Goal: Task Accomplishment & Management: Manage account settings

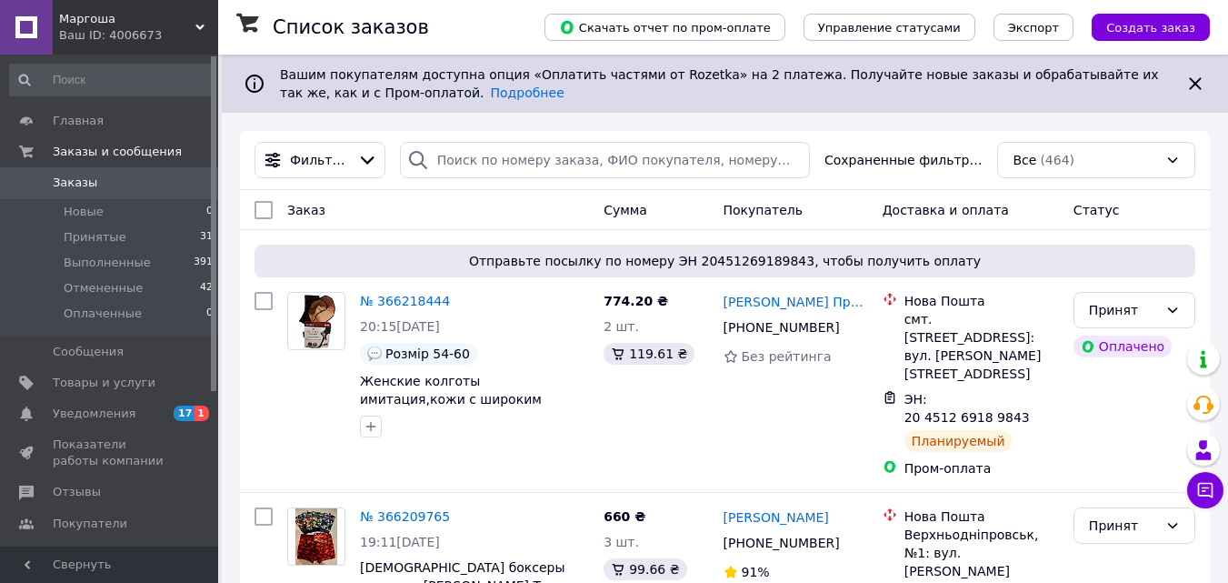
click at [401, 509] on link "№ 366209765" at bounding box center [405, 516] width 90 height 15
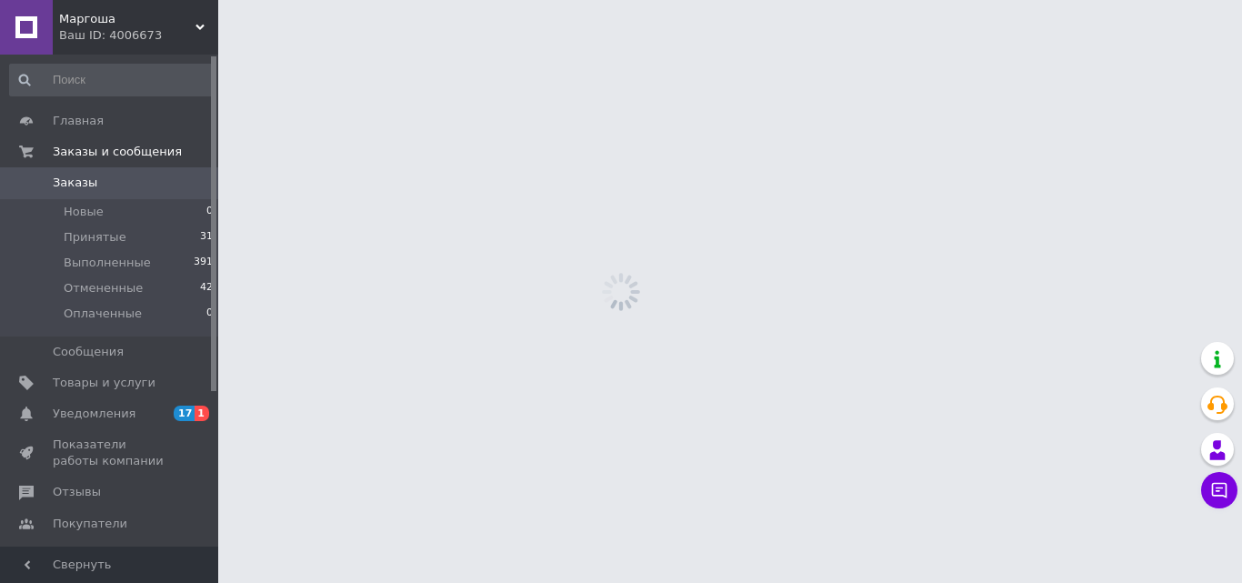
click at [397, 0] on html "Маргоша Ваш ID: 4006673 Сайт Маргоша Кабинет покупателя Проверить состояние сис…" at bounding box center [621, 0] width 1242 height 0
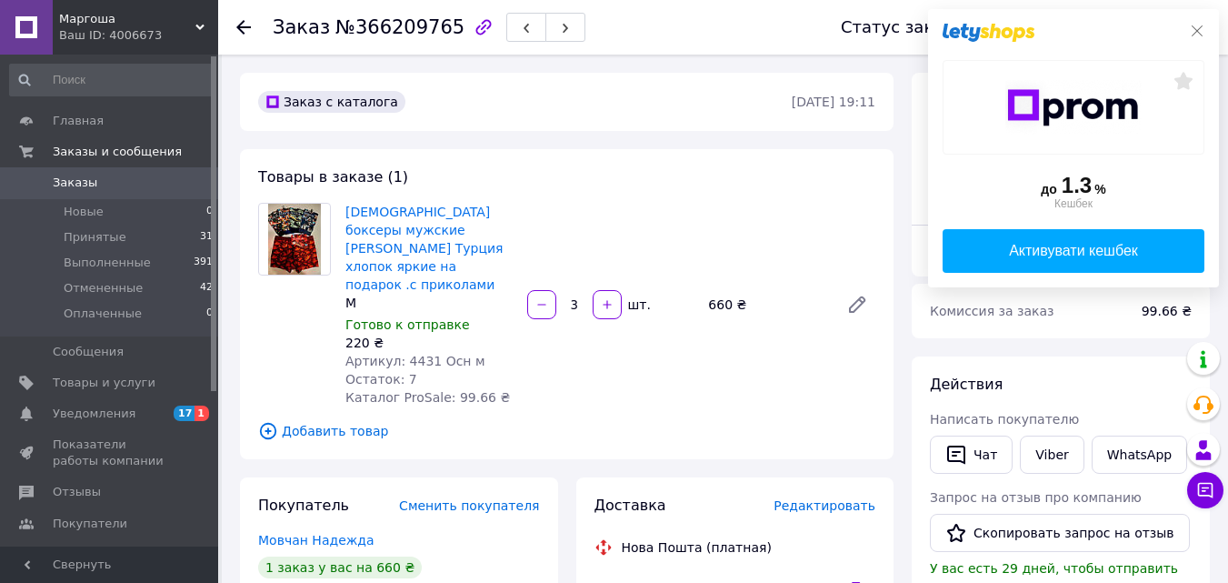
click at [1197, 33] on icon at bounding box center [1197, 31] width 15 height 15
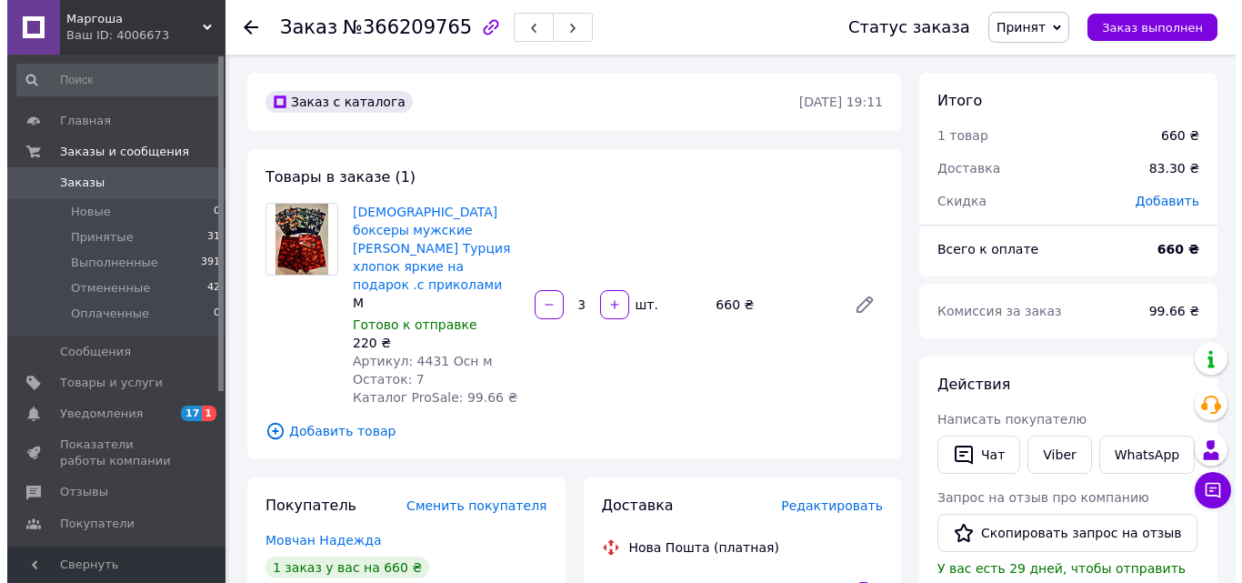
scroll to position [255, 0]
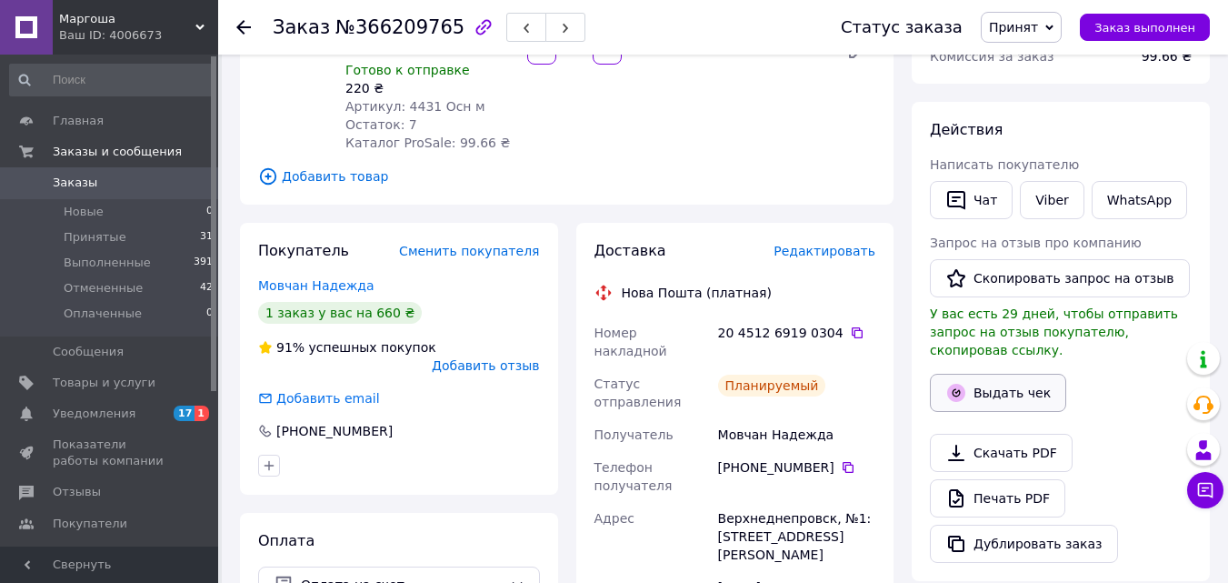
click at [1027, 385] on button "Выдать чек" at bounding box center [998, 393] width 136 height 38
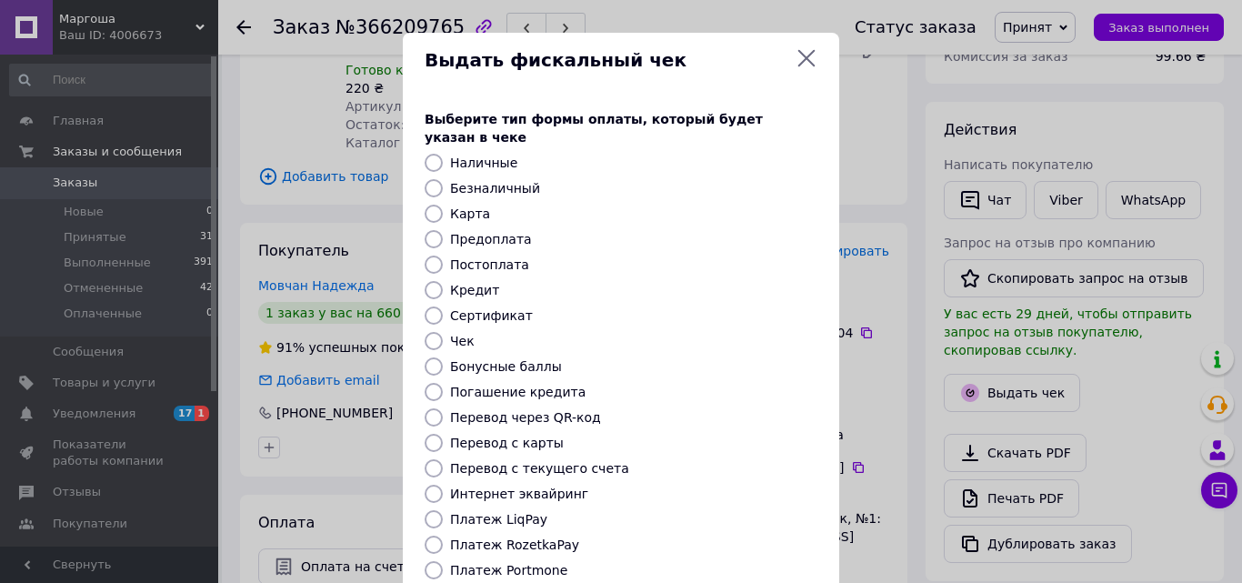
scroll to position [198, 0]
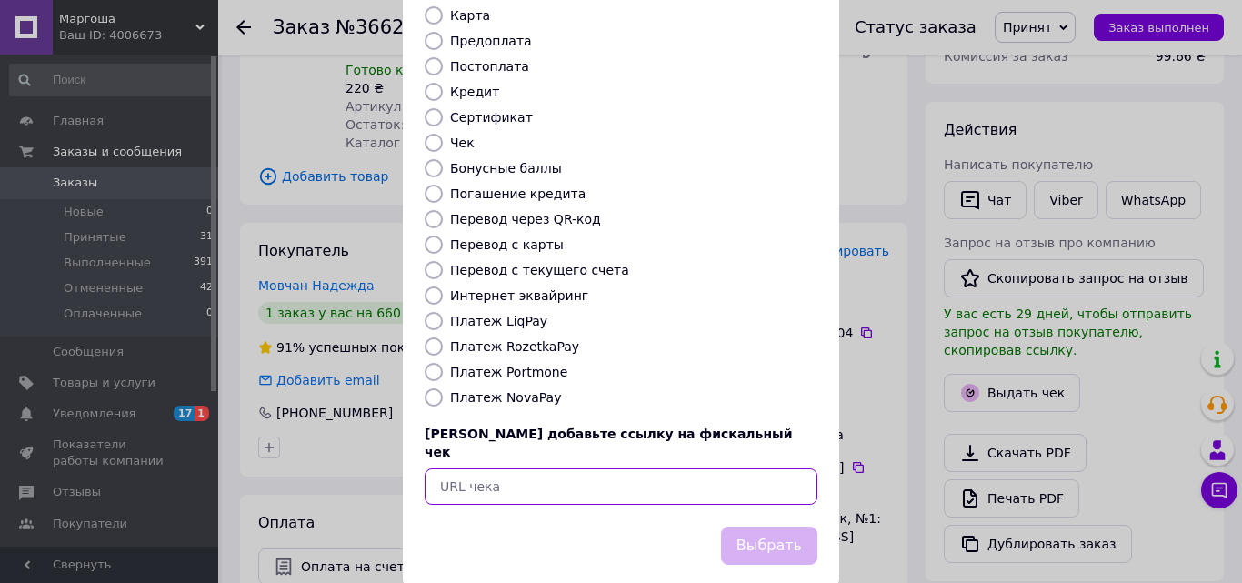
click at [626, 468] on input "text" at bounding box center [621, 486] width 393 height 36
paste input "https://cabinet.tax.gov.ua/cashregs/check?date=20251012&time=18:40:40&id=541195…"
type input "https://cabinet.tax.gov.ua/cashregs/check?date=20251012&time=18:40:40&id=541195…"
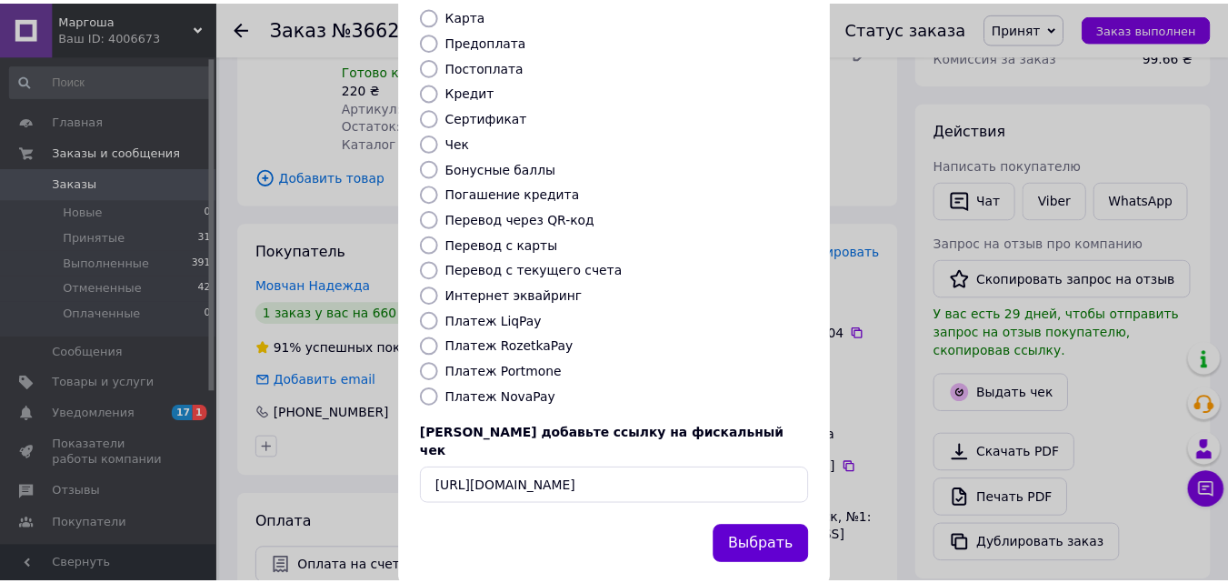
scroll to position [0, 0]
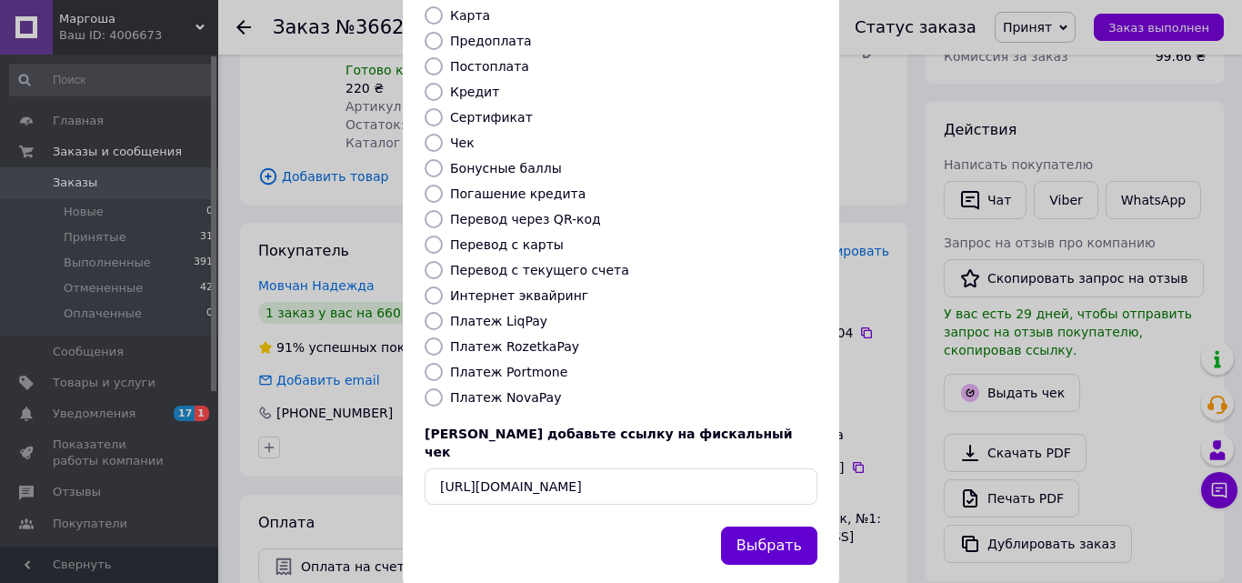
click at [765, 526] on button "Выбрать" at bounding box center [769, 545] width 96 height 39
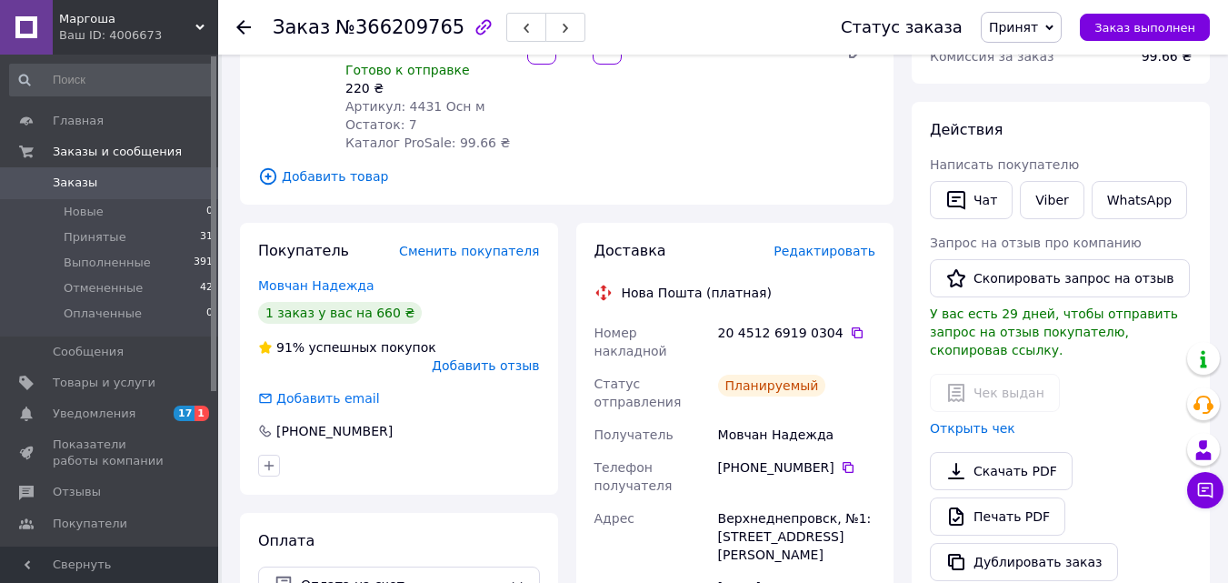
click at [239, 28] on use at bounding box center [243, 27] width 15 height 15
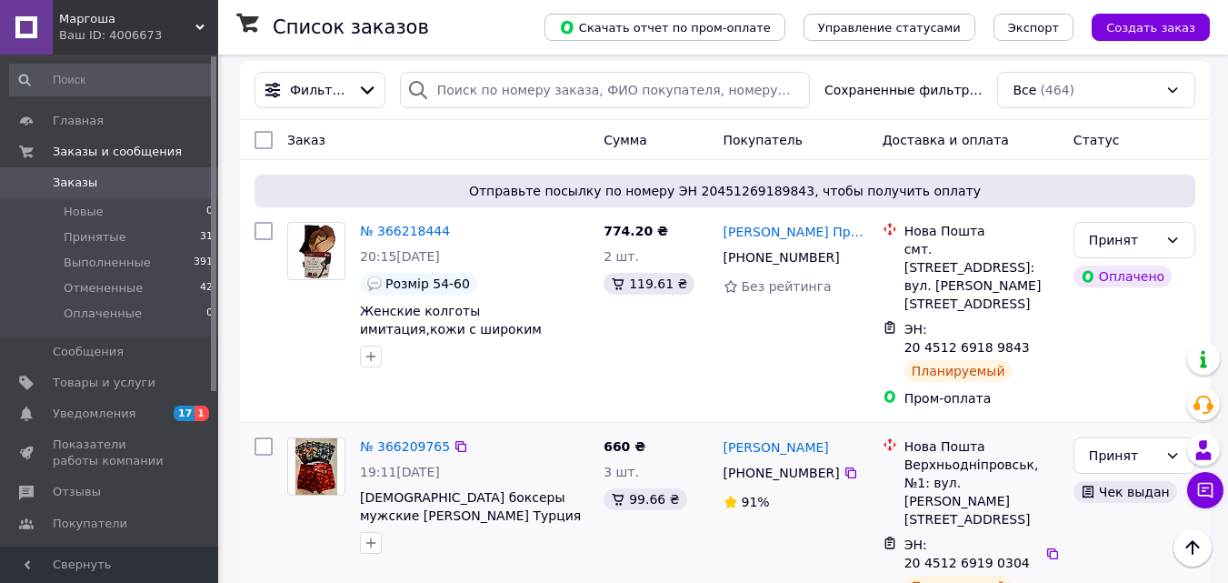
scroll to position [65, 0]
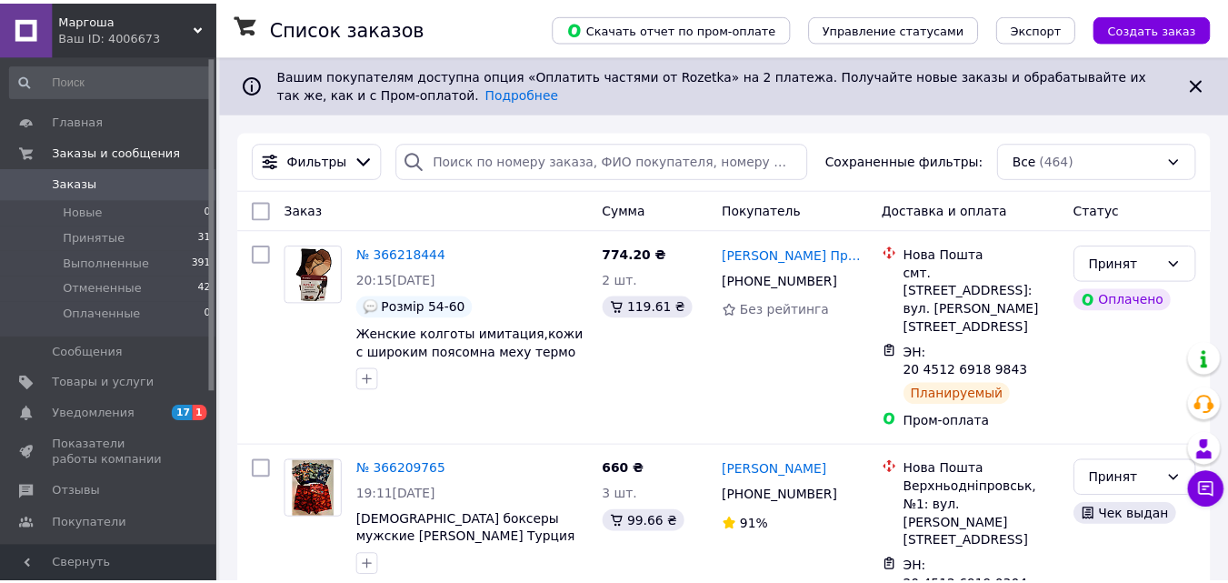
scroll to position [65, 0]
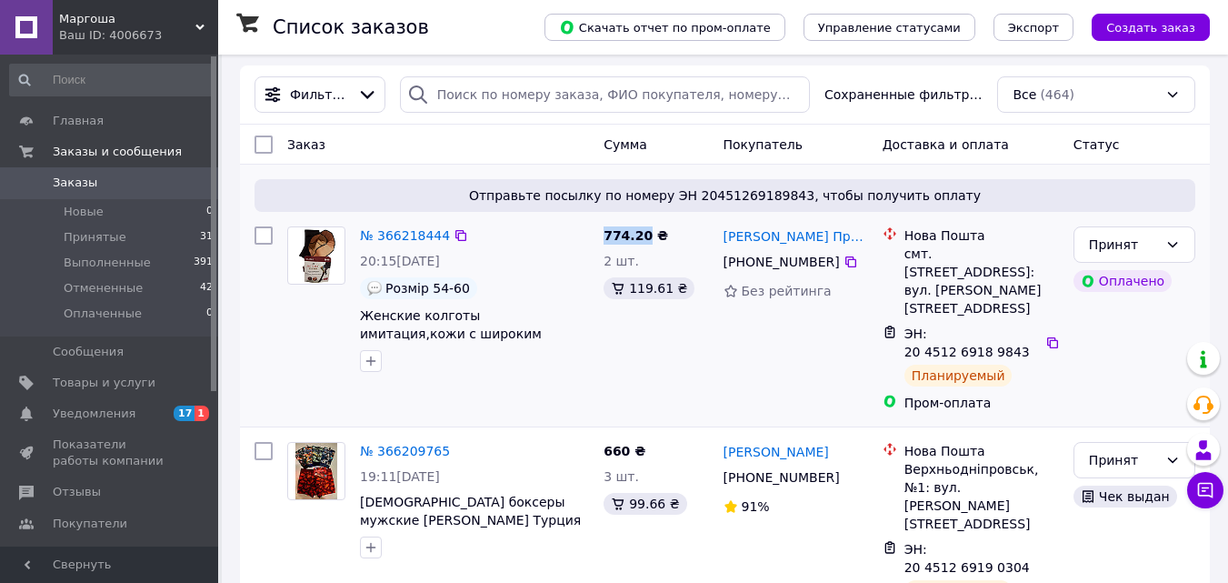
drag, startPoint x: 596, startPoint y: 235, endPoint x: 645, endPoint y: 233, distance: 48.2
click at [645, 233] on div "774.20 ₴ 2 шт. 119.61 ₴" at bounding box center [655, 319] width 119 height 200
copy span "774.20"
click at [389, 234] on link "№ 366218444" at bounding box center [405, 235] width 90 height 15
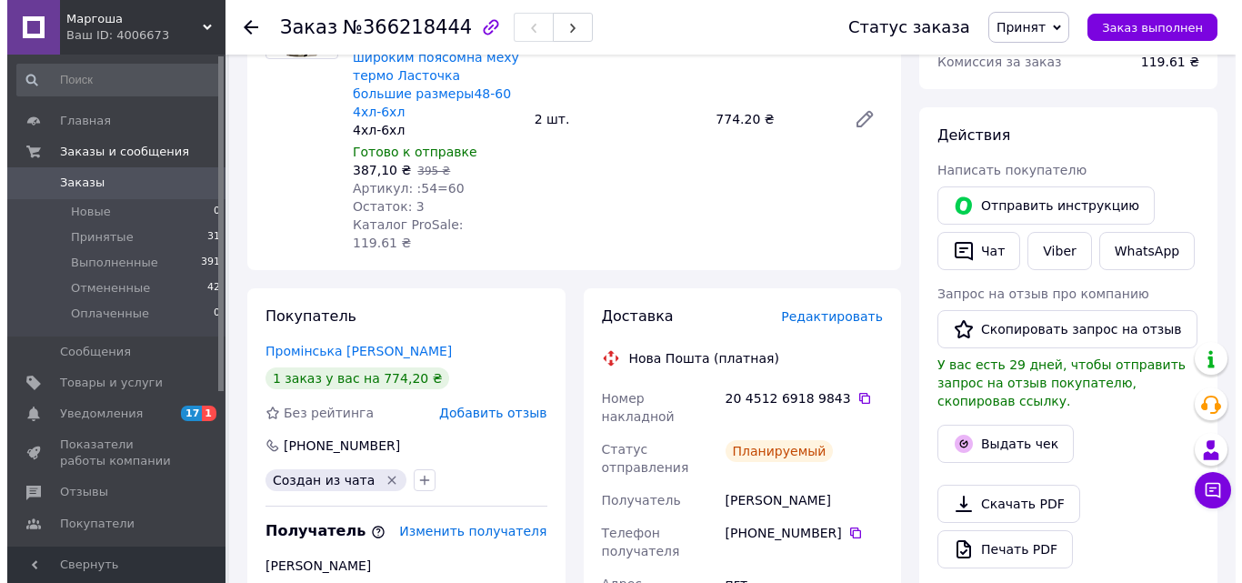
scroll to position [721, 0]
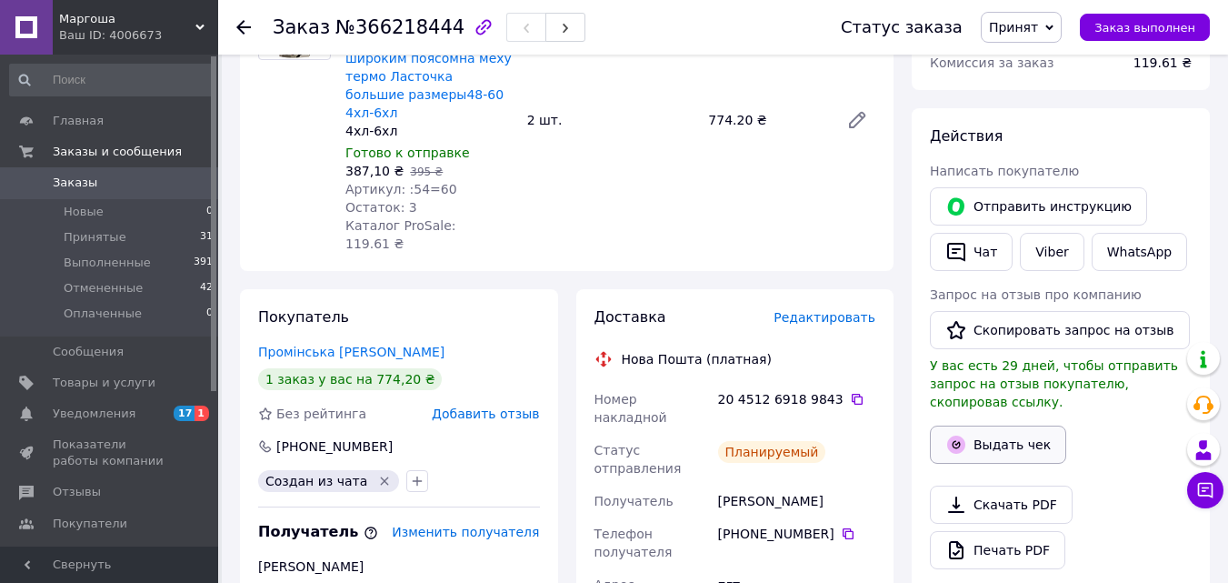
click at [957, 440] on icon "button" at bounding box center [957, 444] width 8 height 8
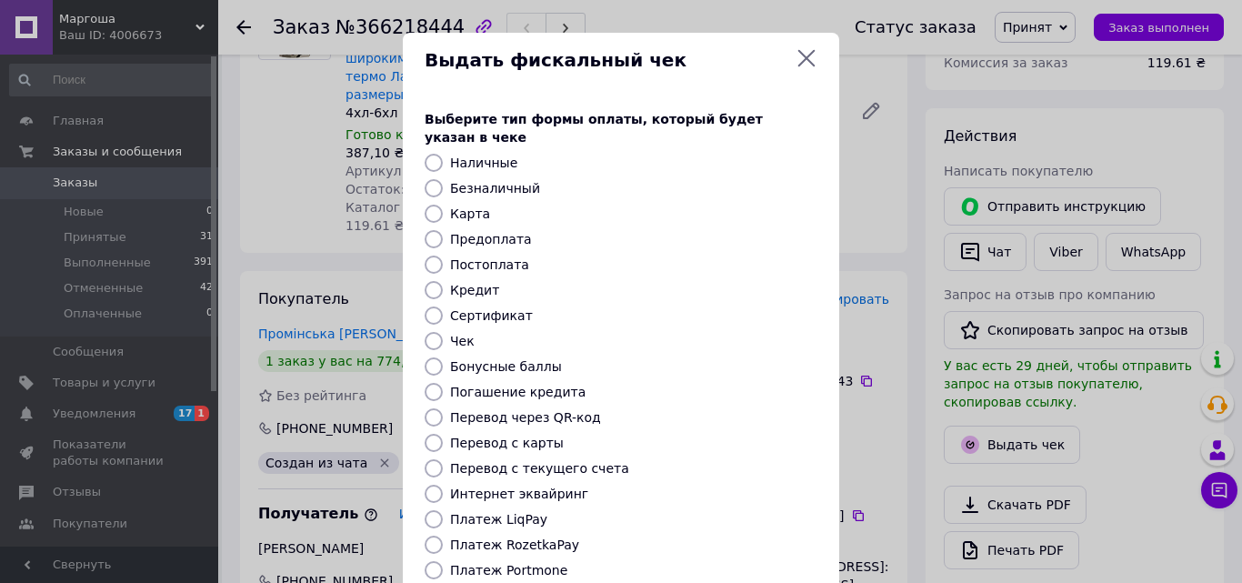
scroll to position [146, 0]
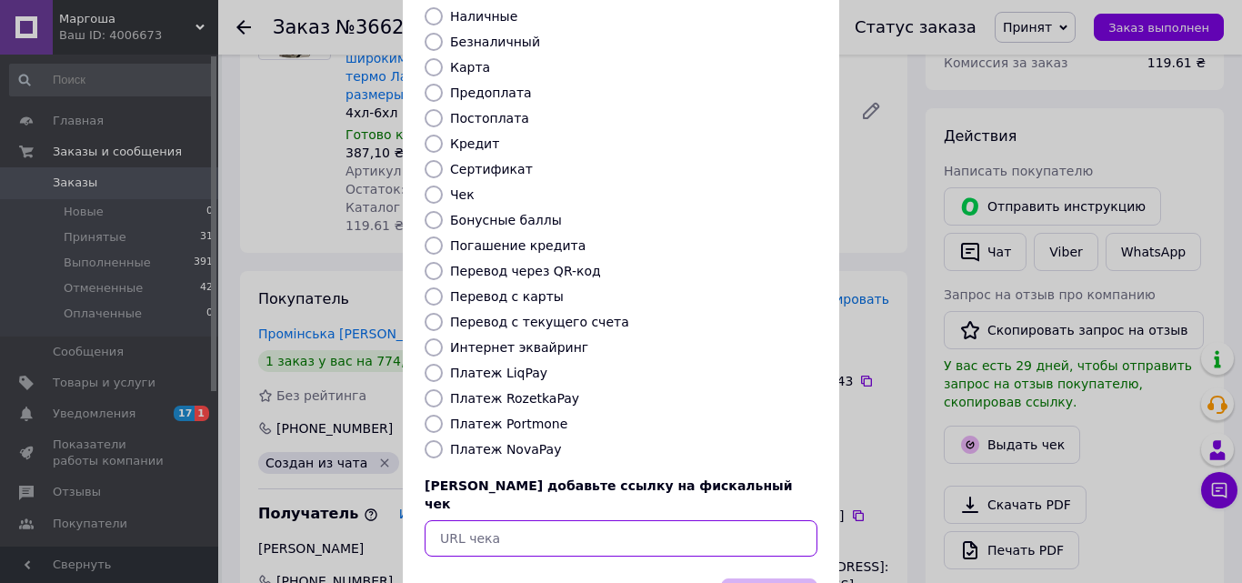
click at [529, 520] on input "text" at bounding box center [621, 538] width 393 height 36
type input "v"
paste input "Отмеченные Вложения eDisk Управление папками Новая папка Чек №5411993385 WE web…"
type input "Отмеченные Вложения eDisk Управление папками Новая папка Чек №5411993385 WE web…"
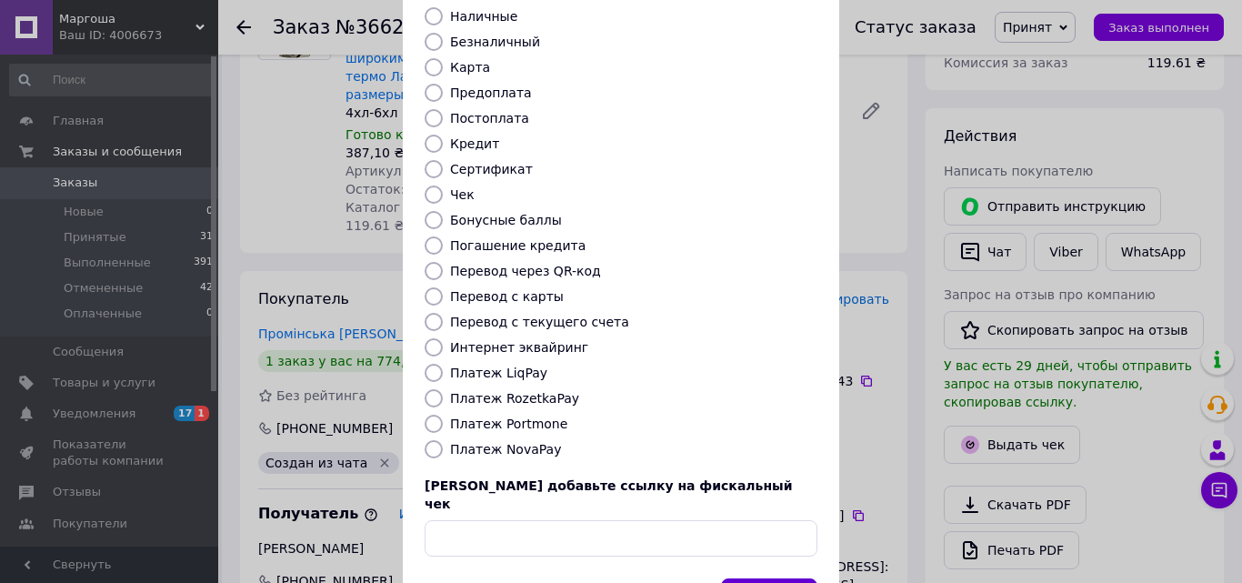
scroll to position [0, 0]
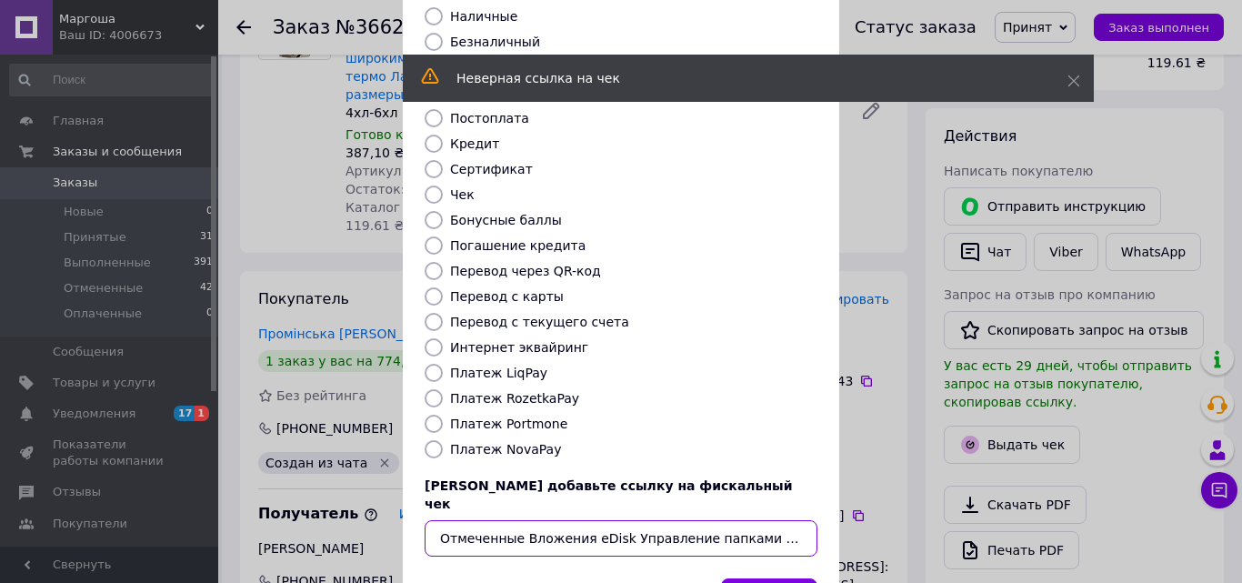
scroll to position [0, 1758]
drag, startPoint x: 442, startPoint y: 493, endPoint x: 1119, endPoint y: 533, distance: 678.6
click at [1119, 533] on div "Выдать фискальный чек Выберите тип формы оплаты, который будет указан в чеке На…" at bounding box center [621, 262] width 1242 height 817
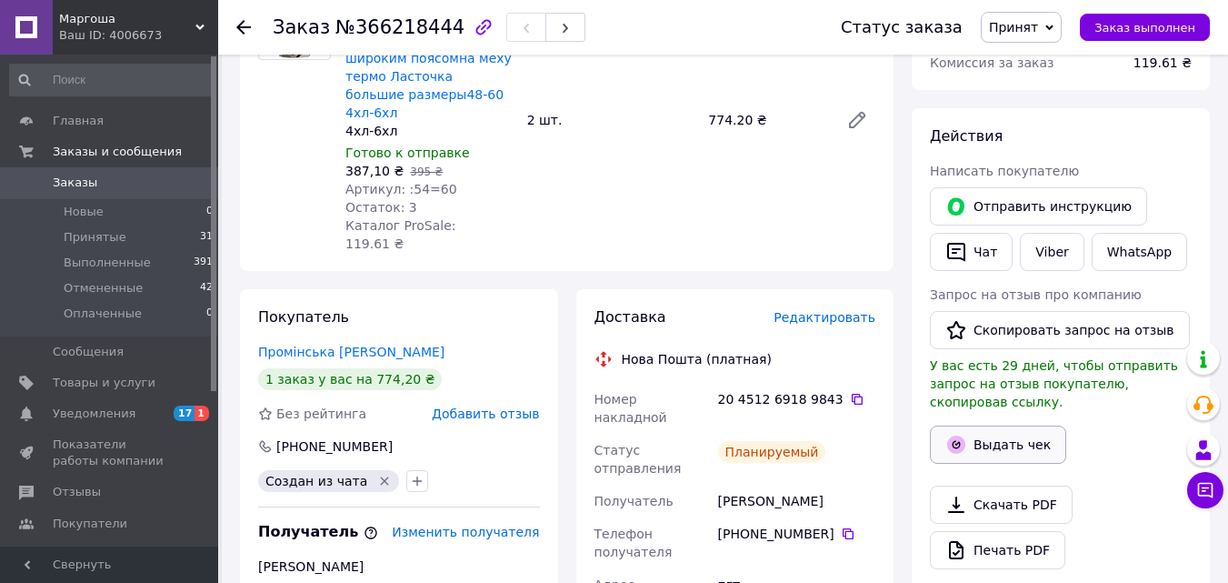
click at [998, 426] on button "Выдать чек" at bounding box center [998, 445] width 136 height 38
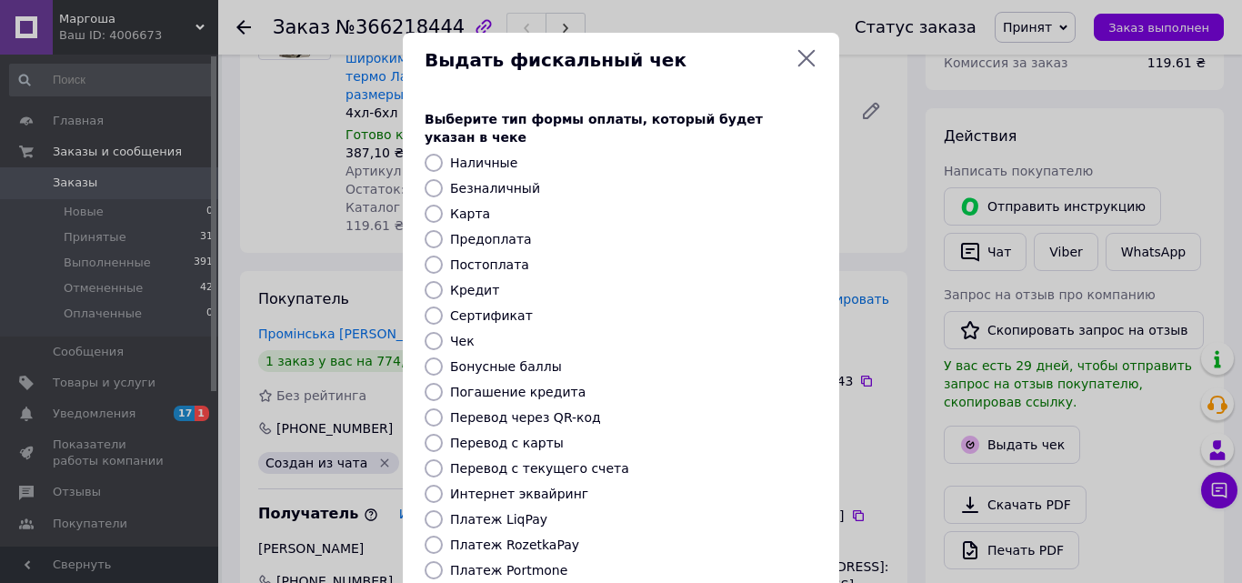
scroll to position [198, 0]
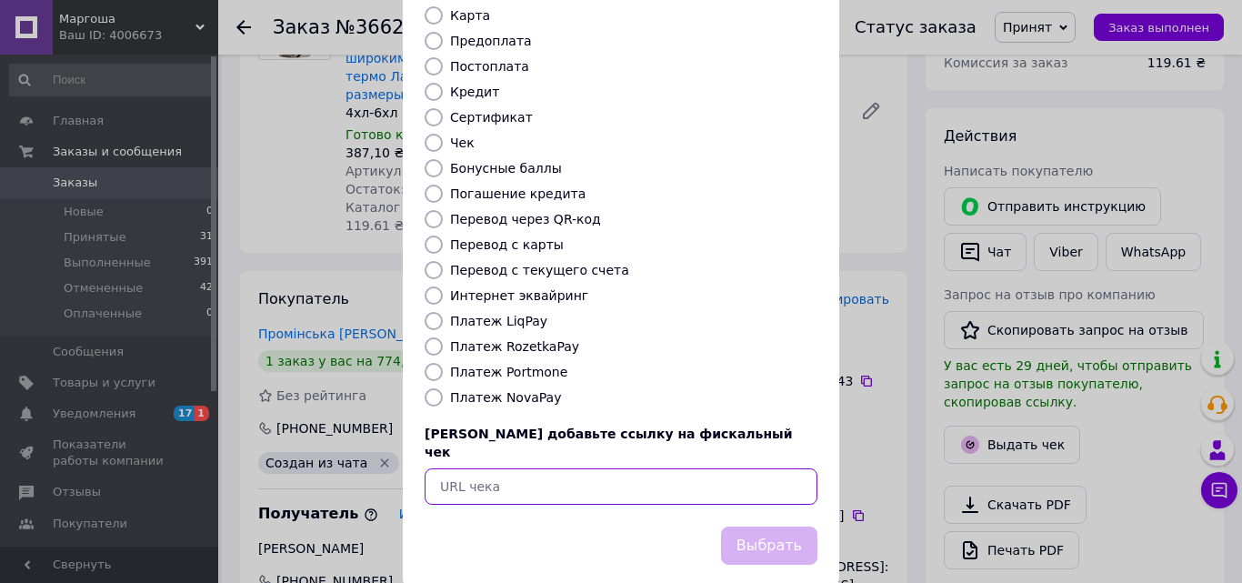
paste input "https://cabinet.tax.gov.ua/cashregs/check?date=20251012&time=18:45:57&id=541199…"
click at [552, 468] on input "https://cabinet.tax.gov.ua/cashregs/check?date=20251012&time=18:45:57&id=541199…" at bounding box center [621, 486] width 393 height 36
type input "https://cabinet.tax.gov.ua/cashregs/check?date=20251012&time=18:45:57&id=541199…"
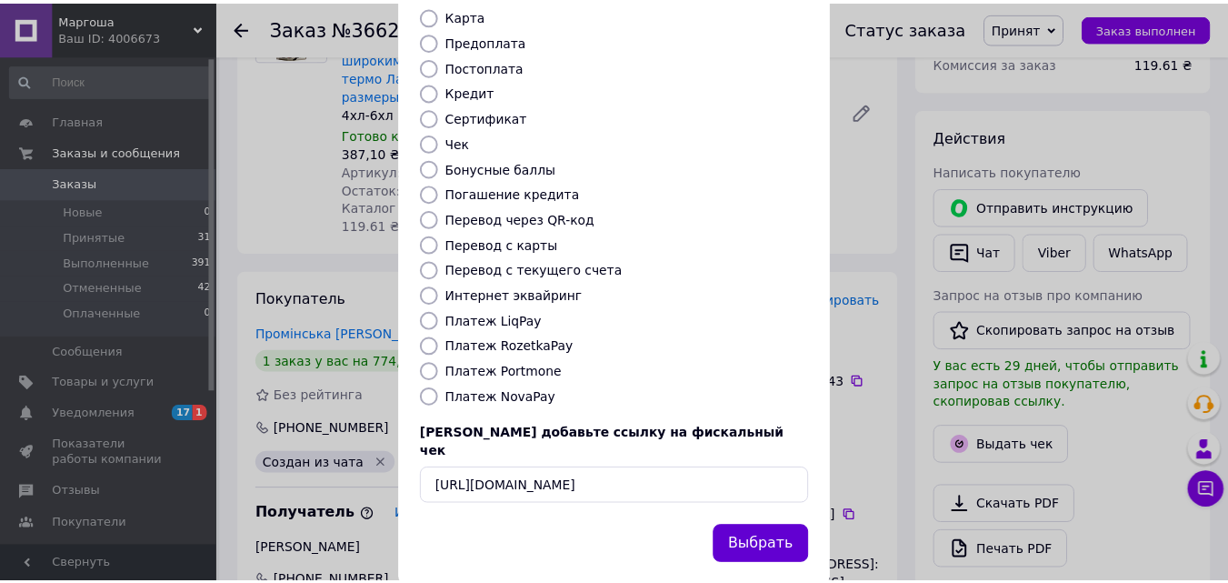
scroll to position [0, 0]
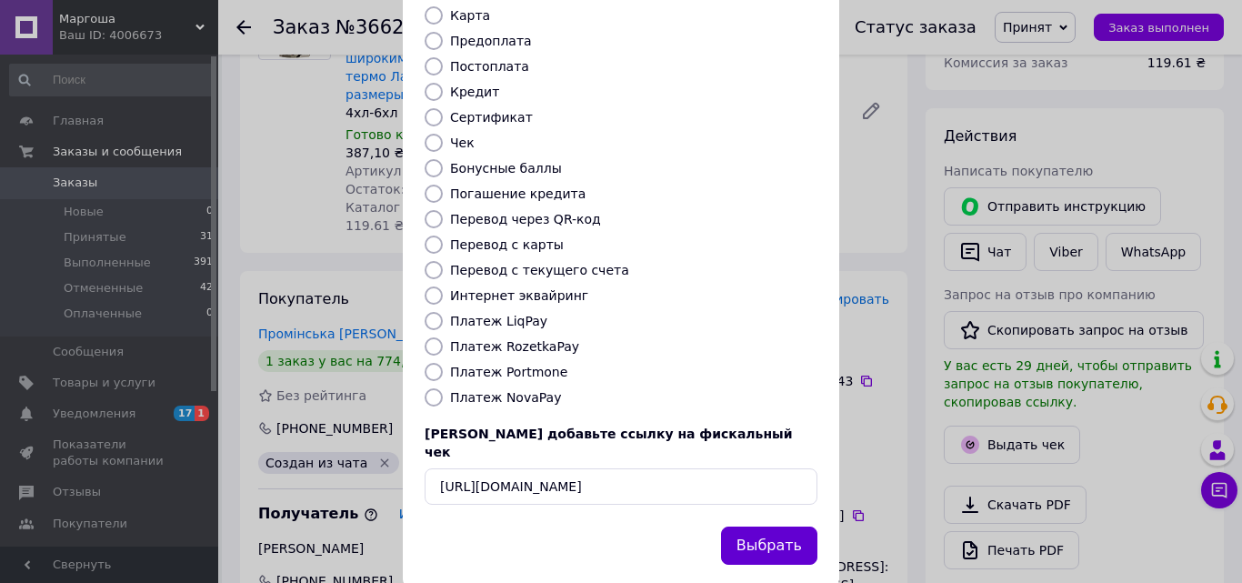
click at [757, 526] on button "Выбрать" at bounding box center [769, 545] width 96 height 39
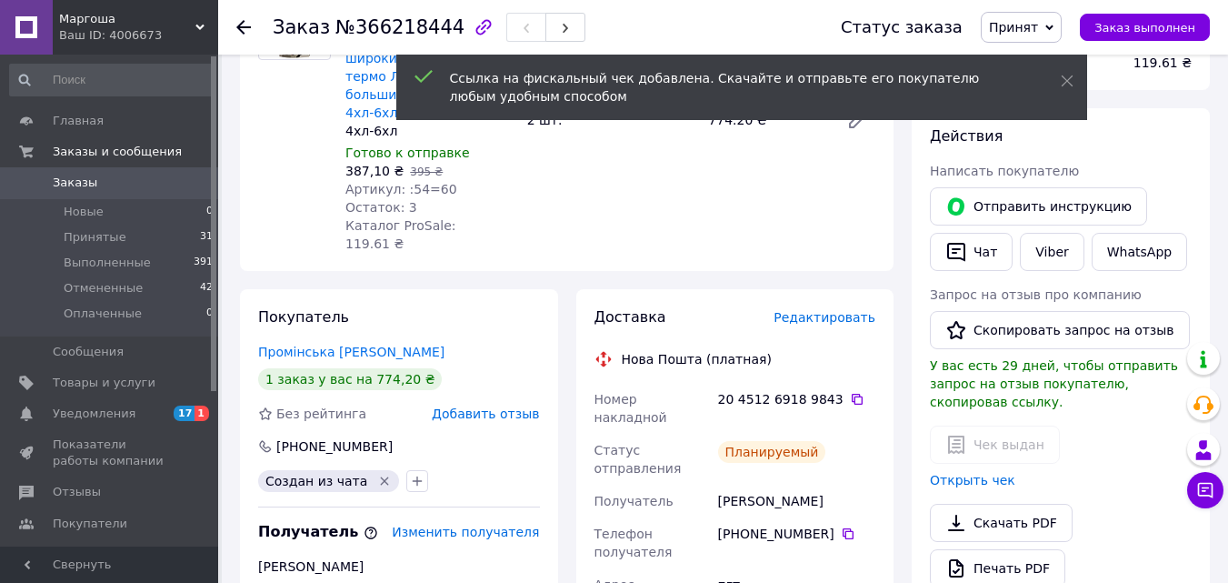
click at [245, 35] on div at bounding box center [243, 27] width 15 height 18
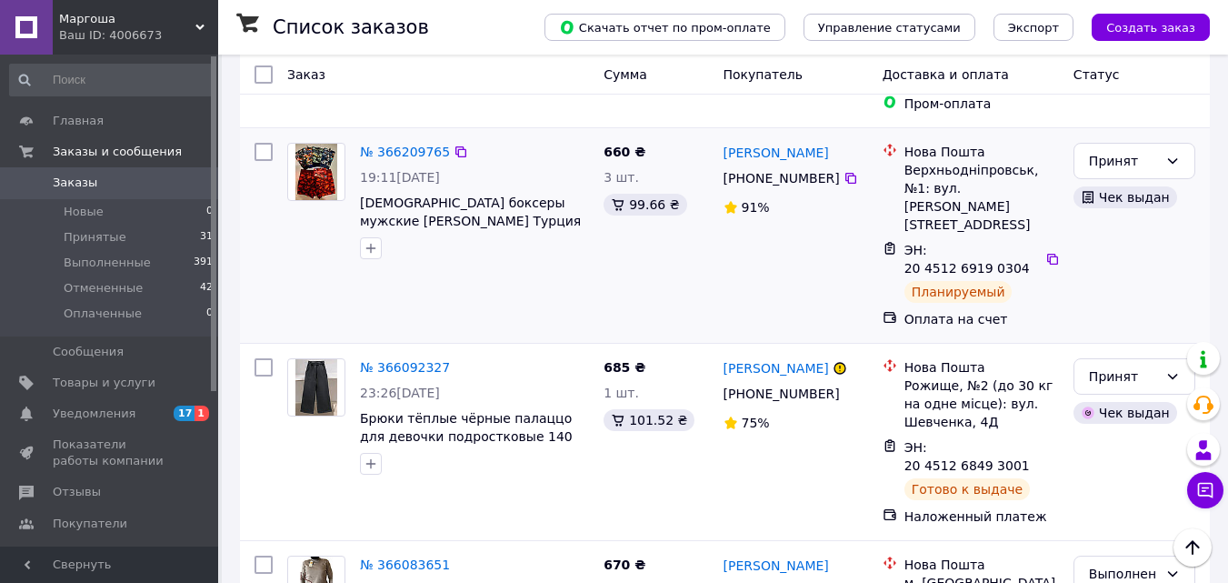
scroll to position [395, 0]
